Goal: Information Seeking & Learning: Find specific fact

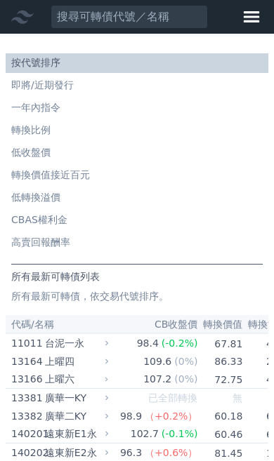
click at [36, 60] on font "按代號排序" at bounding box center [35, 62] width 49 height 11
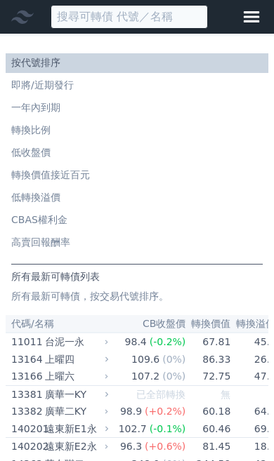
click at [78, 23] on input at bounding box center [128, 17] width 157 height 24
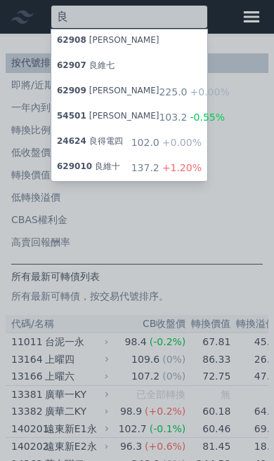
type input "良"
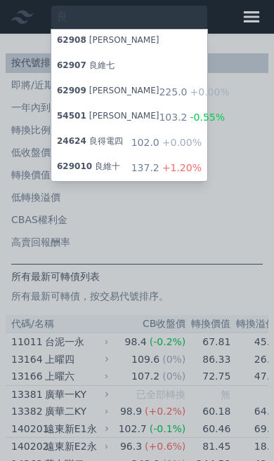
click at [78, 90] on span "62909" at bounding box center [71, 91] width 29 height 10
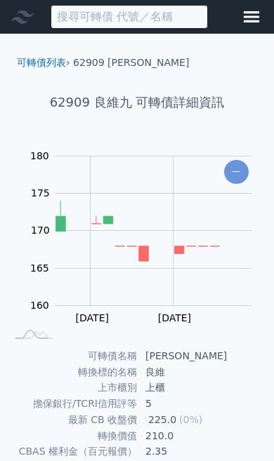
click at [98, 17] on input at bounding box center [128, 17] width 157 height 24
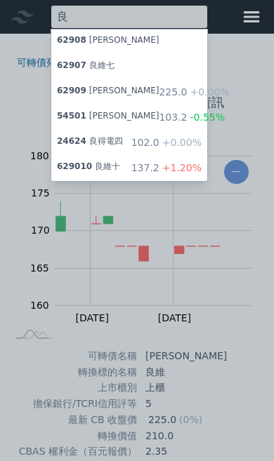
type input "良"
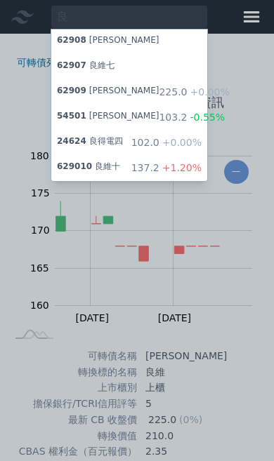
click at [86, 167] on span "629010" at bounding box center [74, 166] width 35 height 10
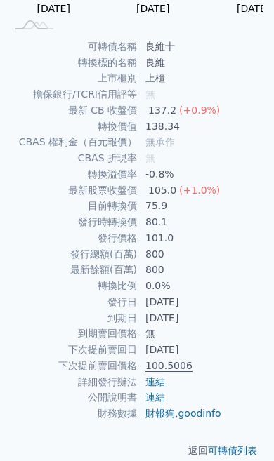
scroll to position [310, 0]
